Goal: Task Accomplishment & Management: Use online tool/utility

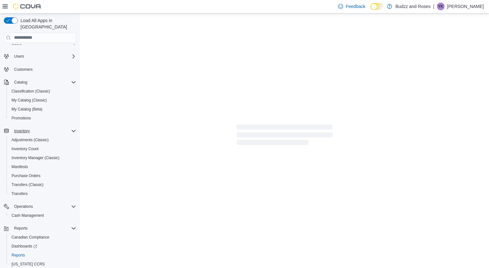
scroll to position [33, 0]
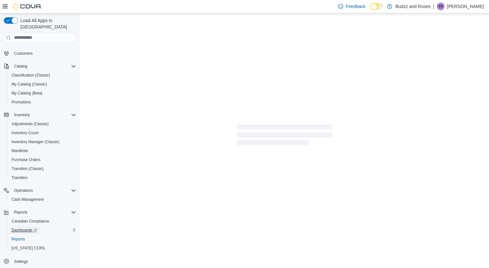
click at [19, 227] on span "Dashboards" at bounding box center [25, 229] width 26 height 5
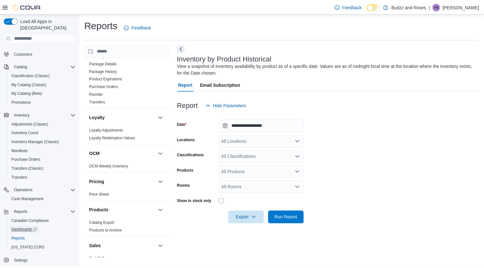
scroll to position [256, 0]
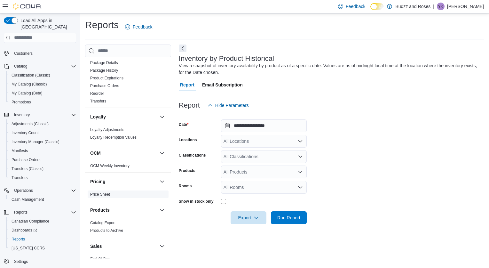
click at [104, 194] on link "Price Sheet" at bounding box center [100, 194] width 20 height 4
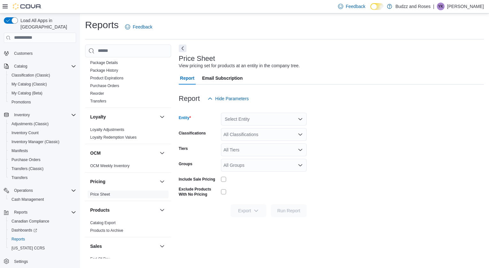
click at [301, 118] on icon "Open list of options" at bounding box center [300, 118] width 5 height 5
click at [301, 118] on icon "Close list of options" at bounding box center [300, 118] width 5 height 5
click at [298, 134] on icon "Open list of options" at bounding box center [300, 134] width 4 height 2
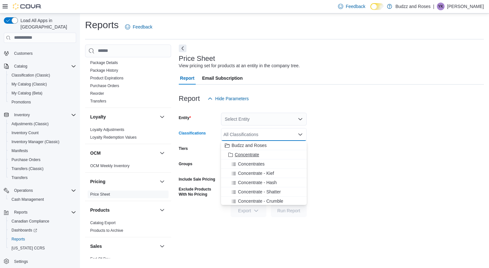
click at [264, 154] on div "Concentrate" at bounding box center [264, 154] width 78 height 6
drag, startPoint x: 389, startPoint y: 164, endPoint x: 385, endPoint y: 163, distance: 4.0
click at [389, 164] on form "Entity Select Entity Classifications Concentrate Combo box. Selected. Concentra…" at bounding box center [331, 161] width 305 height 112
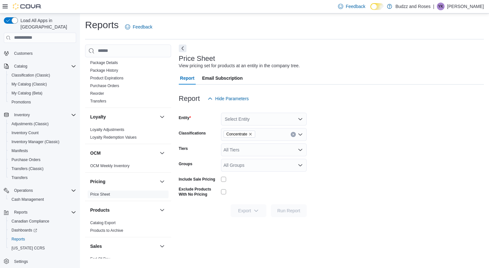
click at [273, 181] on div at bounding box center [264, 179] width 86 height 5
click at [299, 117] on icon "Open list of options" at bounding box center [300, 118] width 5 height 5
click at [269, 129] on span "Budzz and Roses" at bounding box center [256, 130] width 35 height 6
click at [286, 209] on span "Run Report" at bounding box center [288, 210] width 23 height 6
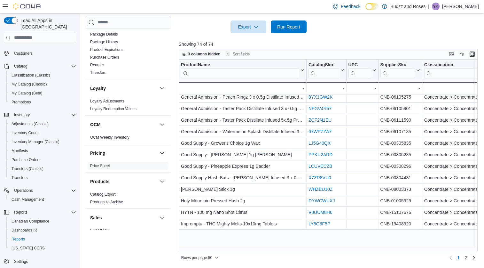
scroll to position [262, 0]
